Goal: Task Accomplishment & Management: Use online tool/utility

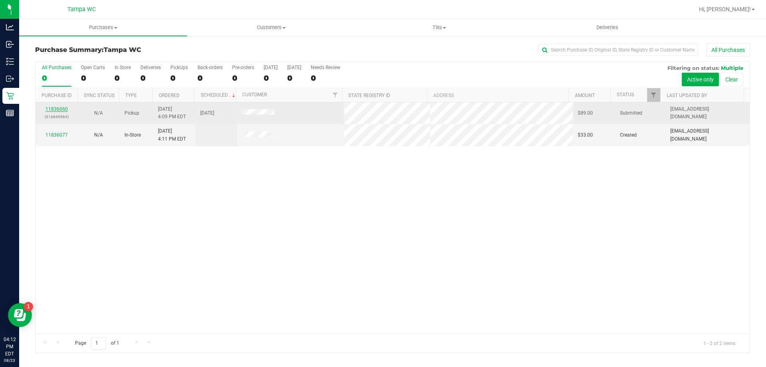
click at [58, 107] on link "11836060" at bounding box center [56, 109] width 22 height 6
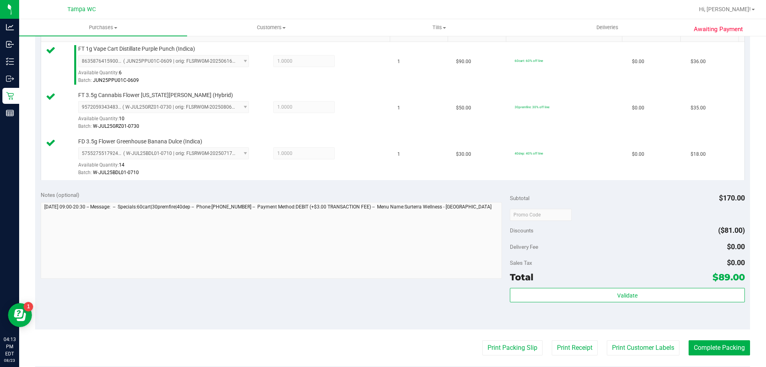
scroll to position [239, 0]
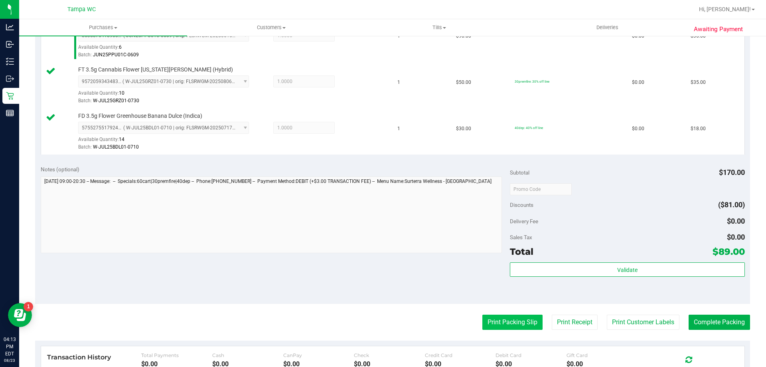
click at [502, 321] on button "Print Packing Slip" at bounding box center [512, 321] width 60 height 15
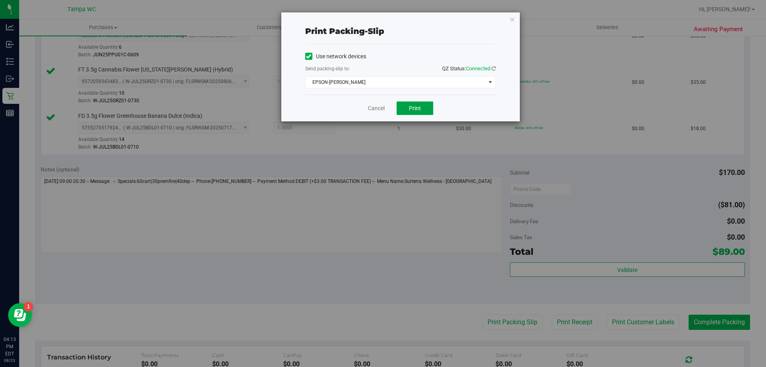
click at [417, 110] on span "Print" at bounding box center [415, 108] width 12 height 6
click at [512, 20] on icon "button" at bounding box center [512, 19] width 6 height 10
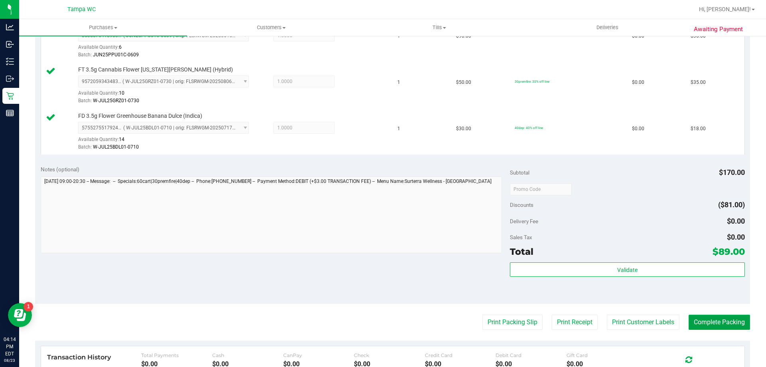
click at [705, 322] on button "Complete Packing" at bounding box center [719, 321] width 61 height 15
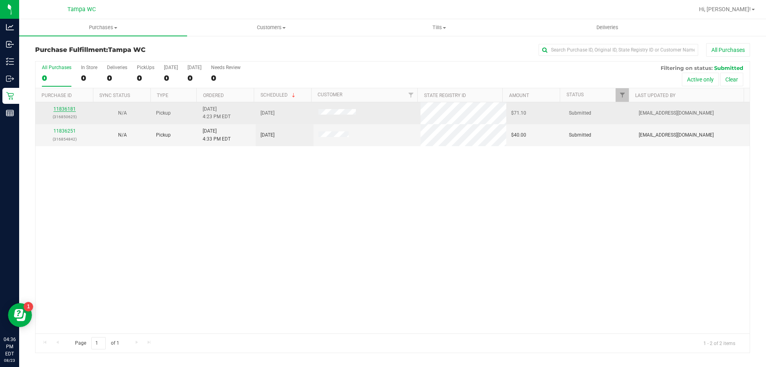
click at [61, 109] on link "11836181" at bounding box center [64, 109] width 22 height 6
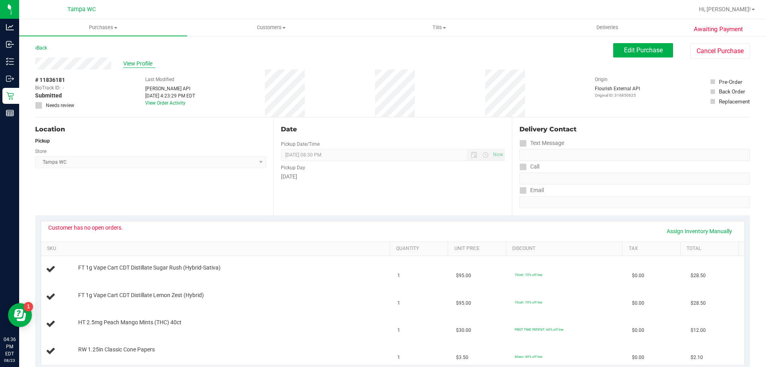
click at [140, 62] on span "View Profile" at bounding box center [139, 63] width 32 height 8
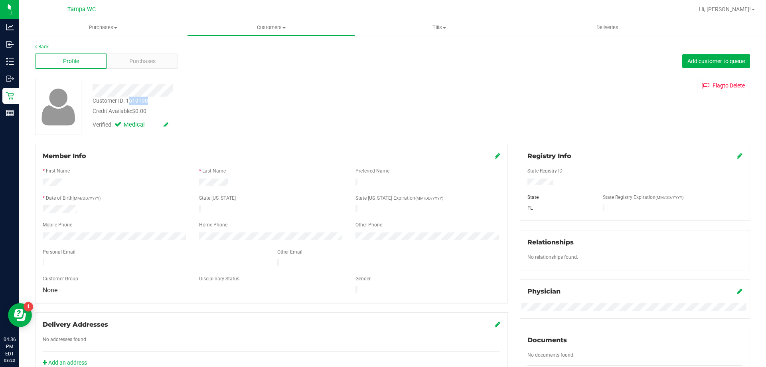
drag, startPoint x: 128, startPoint y: 101, endPoint x: 148, endPoint y: 101, distance: 20.0
click at [148, 101] on div "Customer ID: 1619190" at bounding box center [120, 101] width 55 height 8
drag, startPoint x: 127, startPoint y: 102, endPoint x: 154, endPoint y: 102, distance: 27.1
click at [154, 102] on div "Customer ID: 1619190 Credit Available: $0.00" at bounding box center [268, 106] width 363 height 19
copy div "1619190"
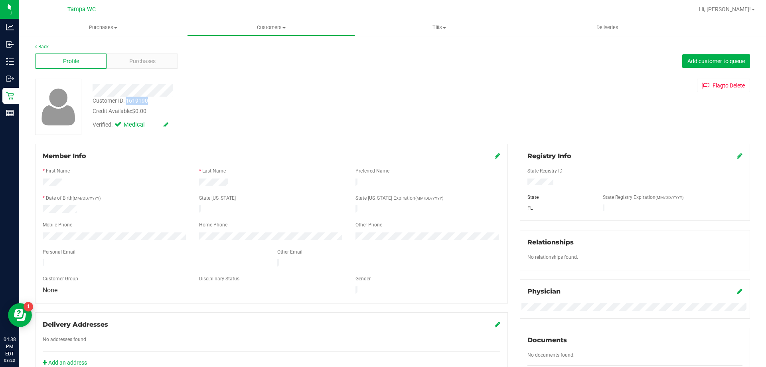
click at [39, 44] on link "Back" at bounding box center [42, 47] width 14 height 6
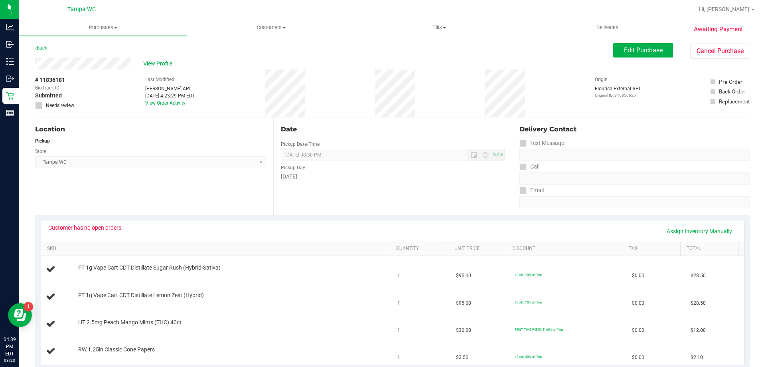
click at [45, 51] on div "Back" at bounding box center [41, 48] width 12 height 10
click at [45, 49] on link "Back" at bounding box center [41, 48] width 12 height 6
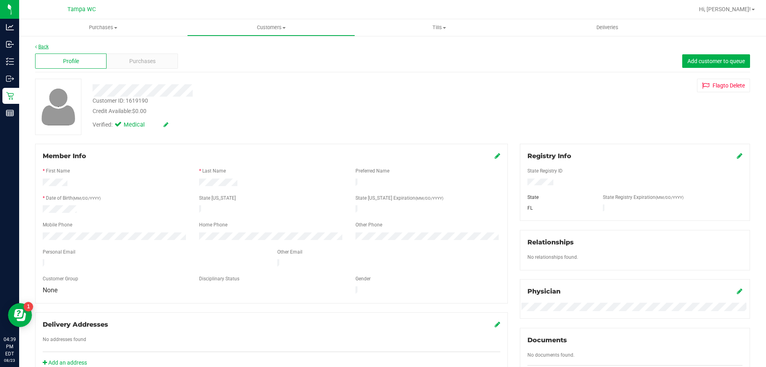
click at [38, 47] on link "Back" at bounding box center [42, 47] width 14 height 6
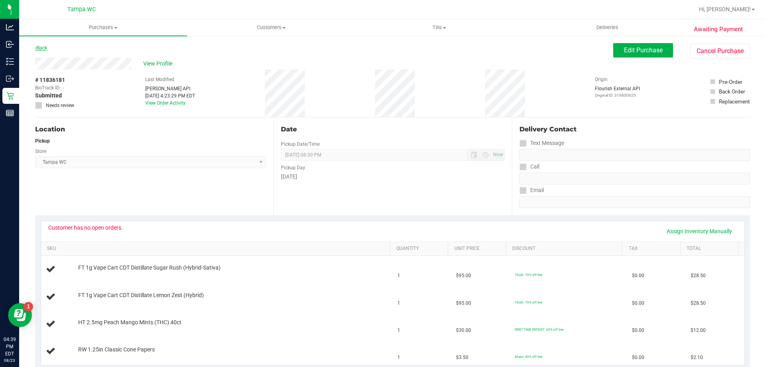
click at [44, 49] on link "Back" at bounding box center [41, 48] width 12 height 6
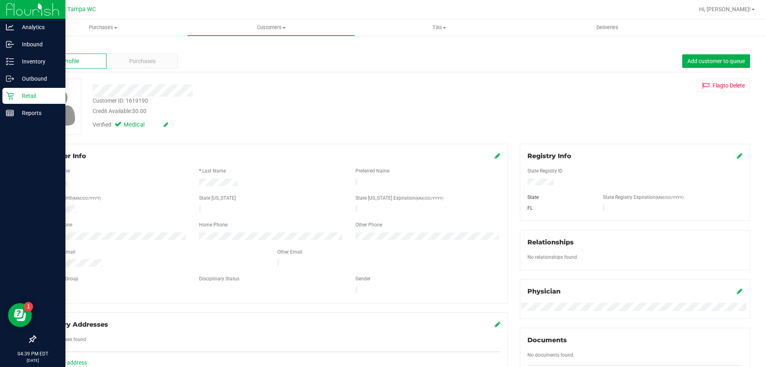
click at [18, 92] on p "Retail" at bounding box center [38, 96] width 48 height 10
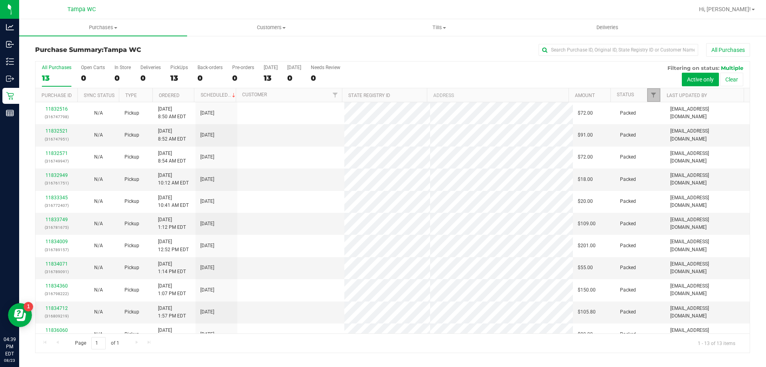
click at [656, 91] on link "Filter" at bounding box center [653, 95] width 13 height 14
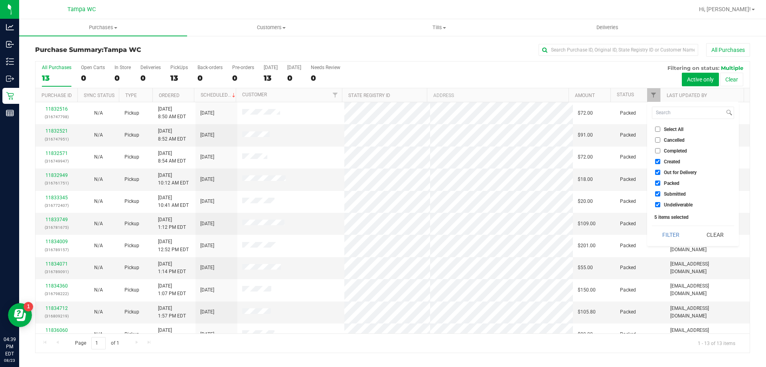
click at [659, 181] on input "Packed" at bounding box center [657, 182] width 5 height 5
checkbox input "false"
click at [669, 235] on button "Filter" at bounding box center [671, 235] width 38 height 18
